Goal: Transaction & Acquisition: Download file/media

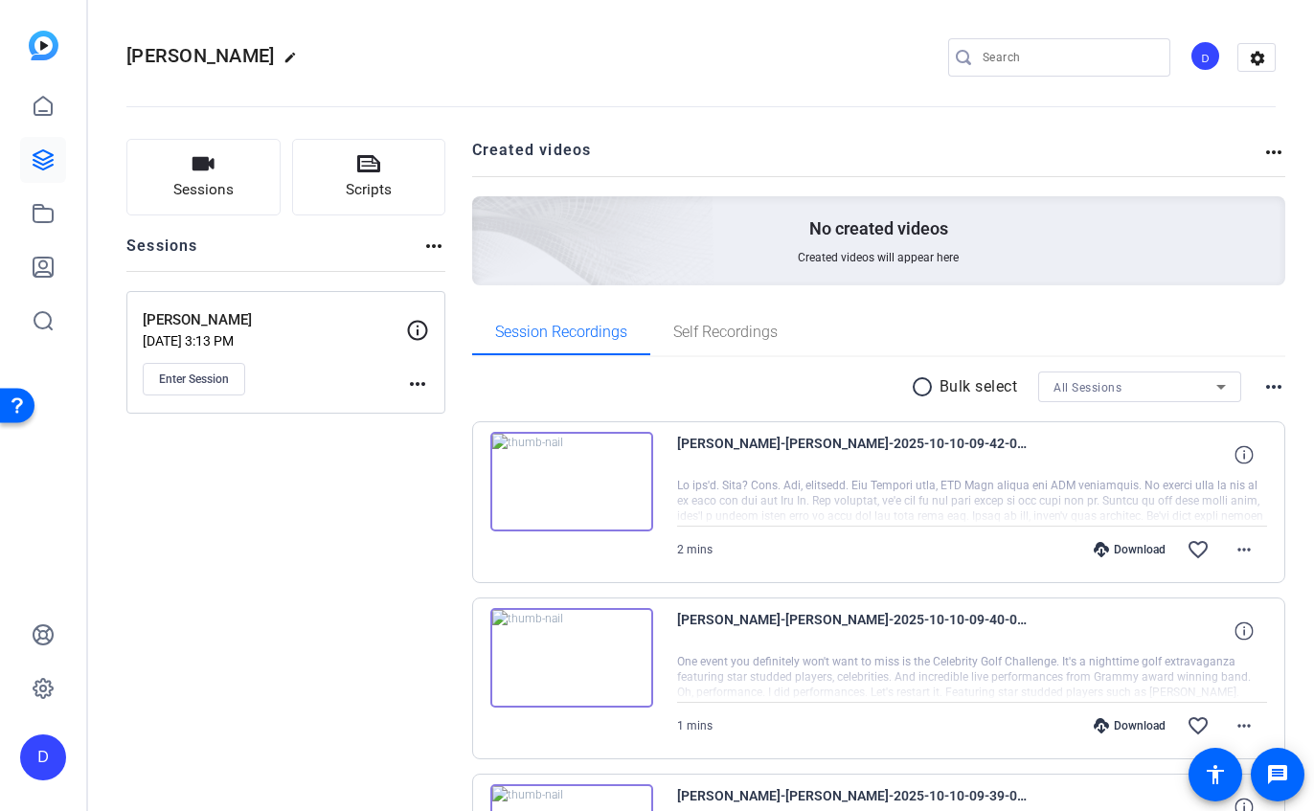
scroll to position [1443, 0]
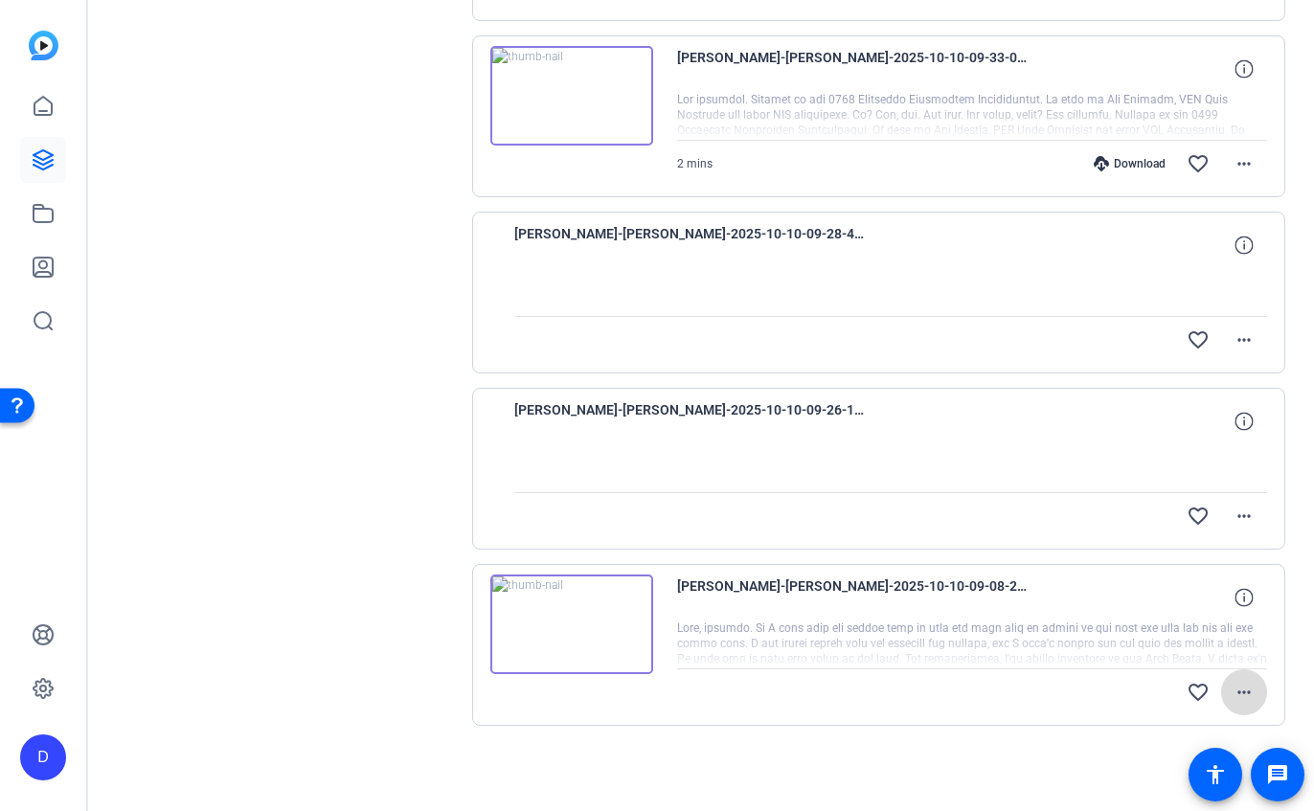
click at [1245, 694] on mat-icon "more_horiz" at bounding box center [1243, 692] width 23 height 23
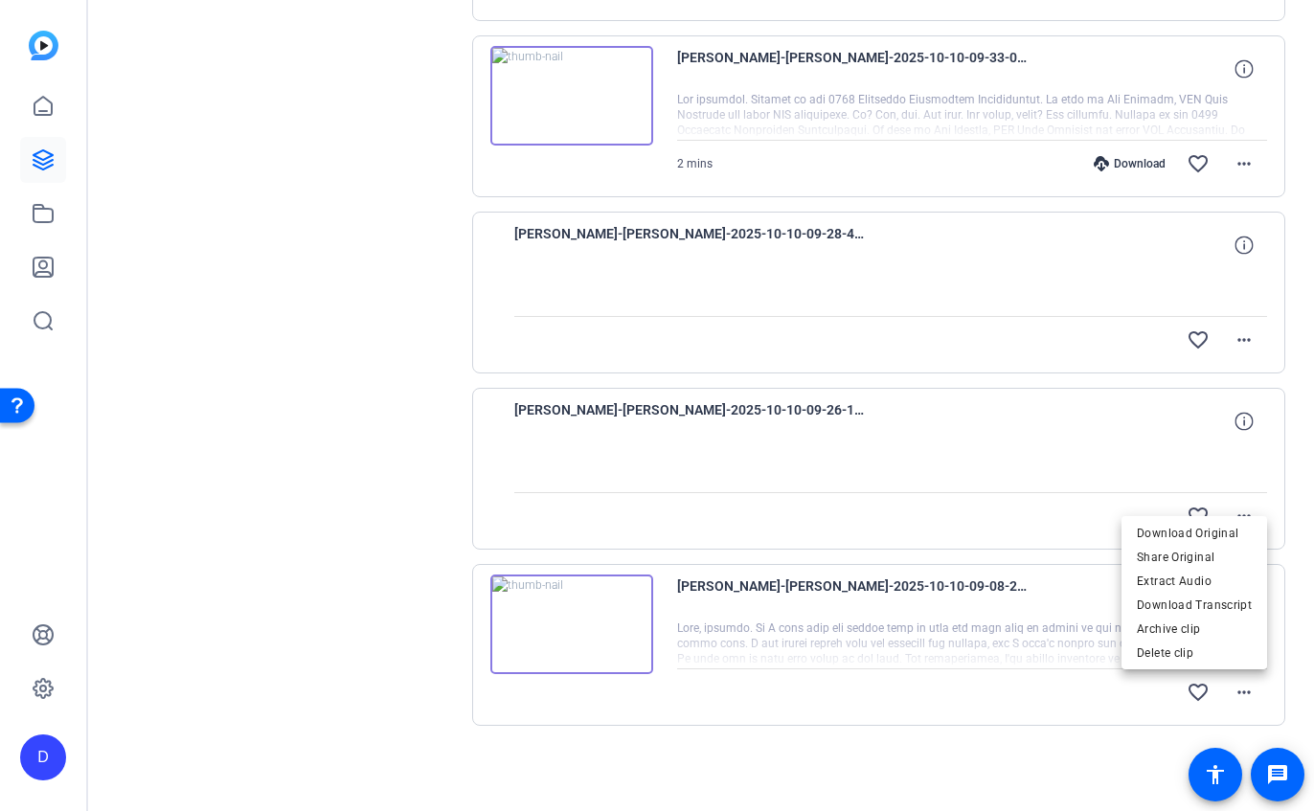
click at [900, 677] on div at bounding box center [657, 405] width 1314 height 811
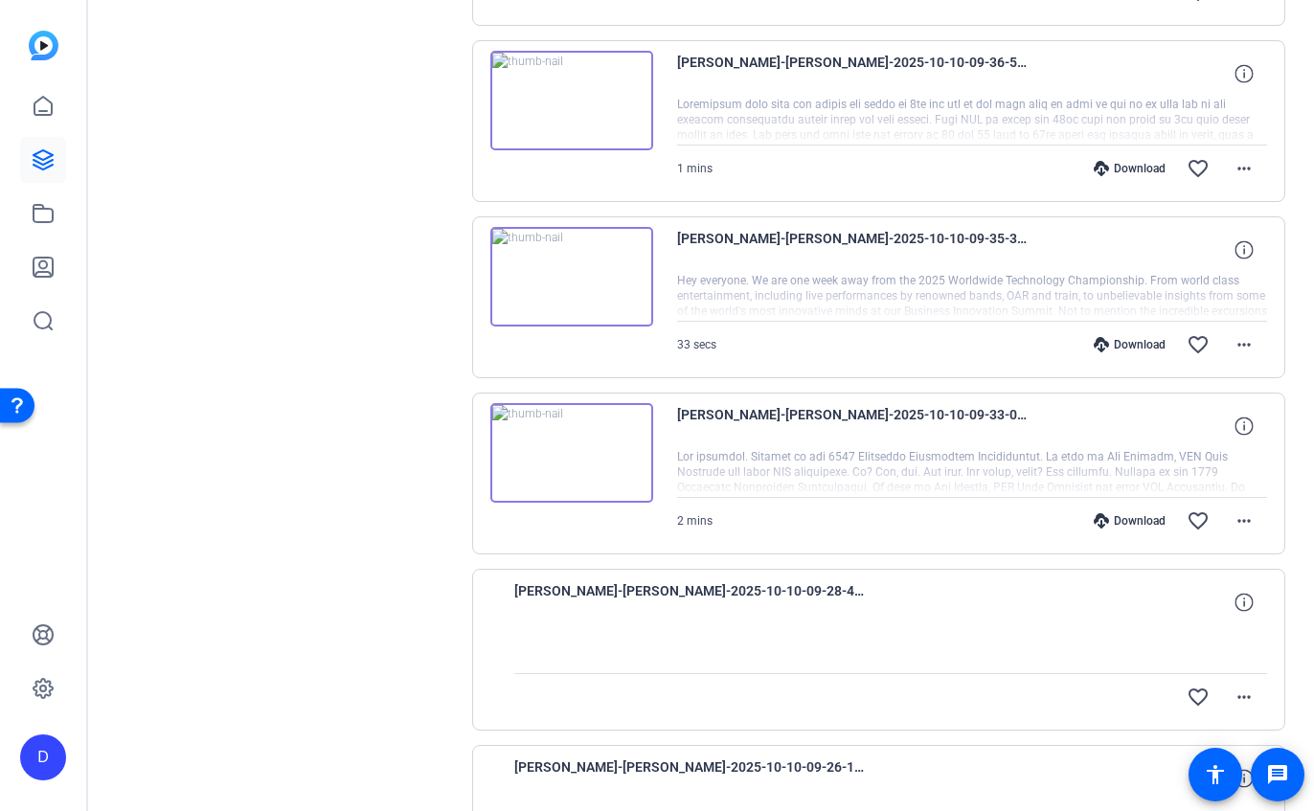
scroll to position [1443, 0]
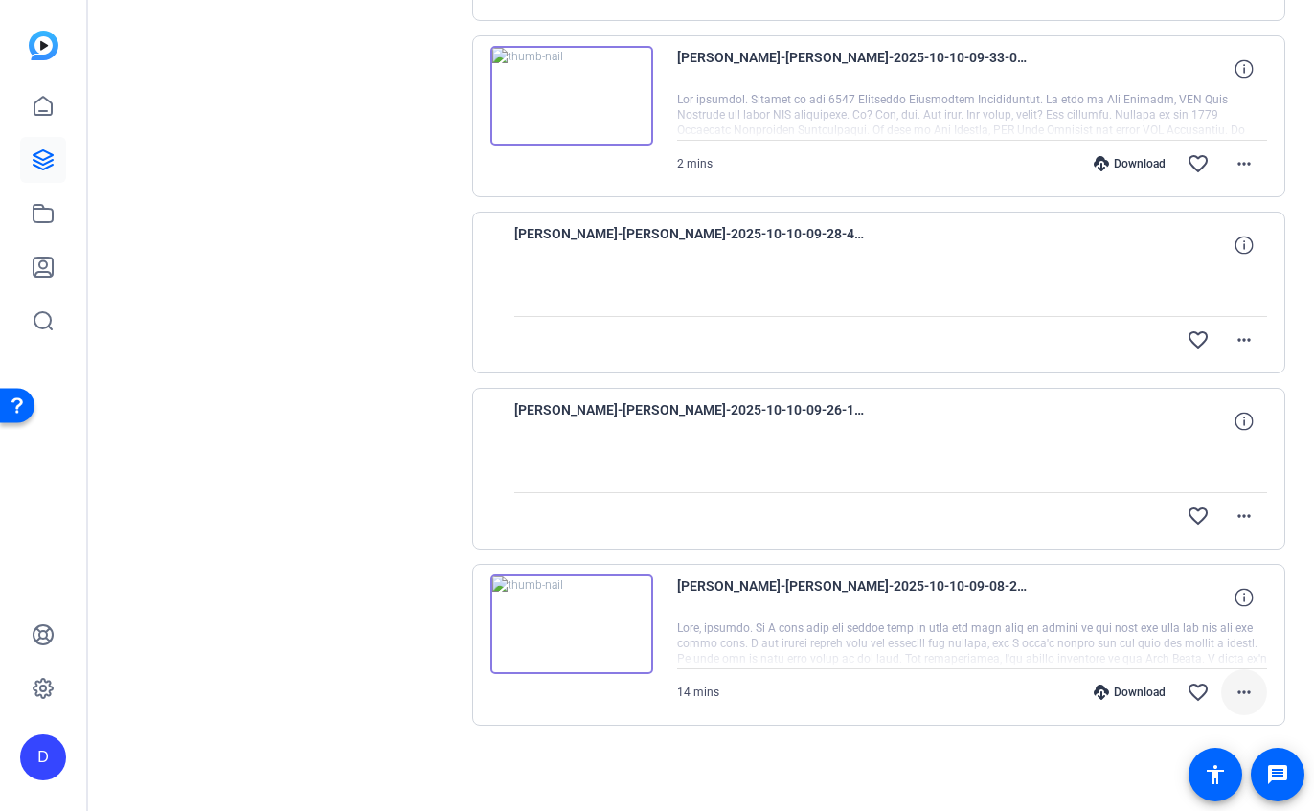
click at [1252, 683] on mat-icon "more_horiz" at bounding box center [1243, 692] width 23 height 23
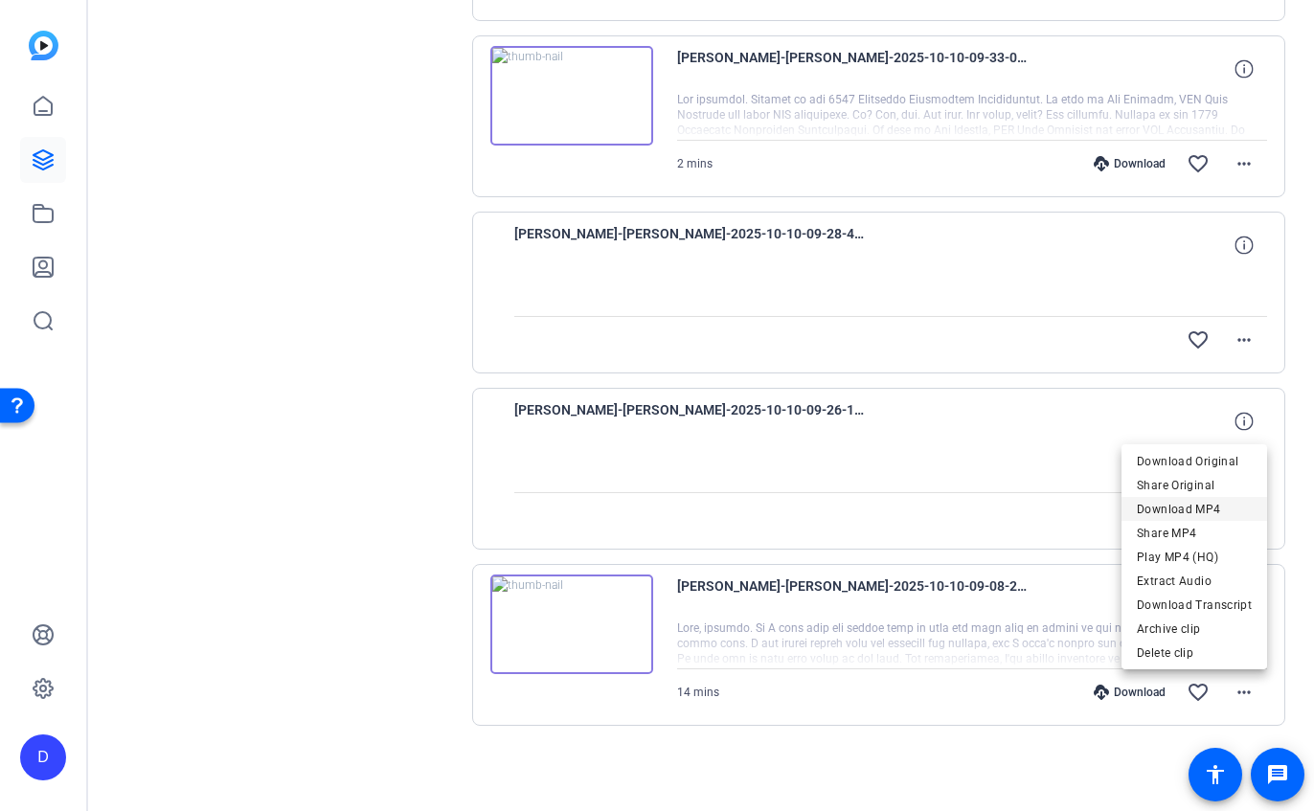
click at [1180, 505] on span "Download MP4" at bounding box center [1194, 509] width 115 height 23
